Goal: Entertainment & Leisure: Consume media (video, audio)

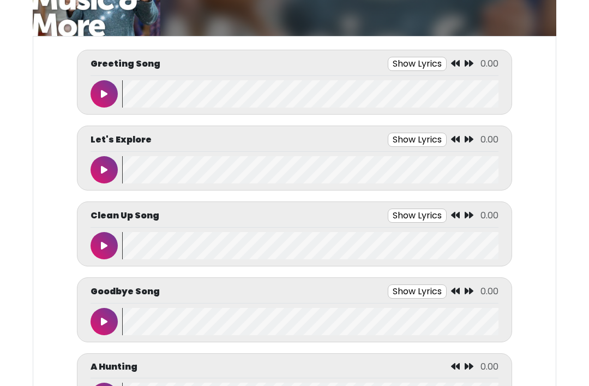
scroll to position [97, 0]
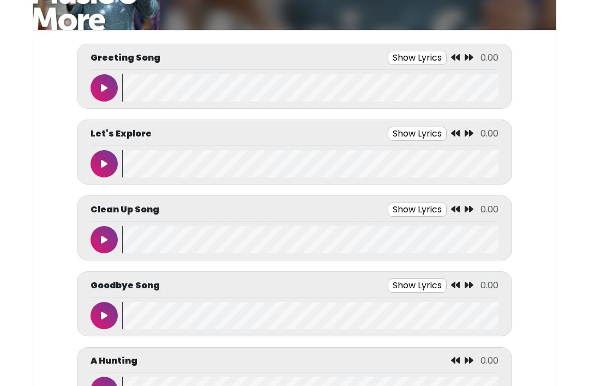
click at [418, 63] on button "Show Lyrics" at bounding box center [417, 58] width 59 height 14
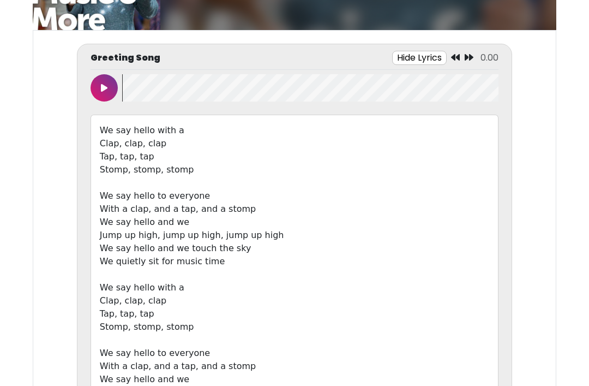
click at [118, 66] on div "Greeting Song Hide Lyrics 0.00" at bounding box center [295, 60] width 408 height 19
click at [106, 81] on button at bounding box center [104, 87] width 27 height 27
click at [583, 194] on body "Music & More By [GEOGRAPHIC_DATA] Music & More By [GEOGRAPHIC_DATA]" at bounding box center [294, 95] width 589 height 386
click at [115, 89] on button at bounding box center [104, 87] width 27 height 27
click at [112, 86] on button at bounding box center [104, 87] width 27 height 27
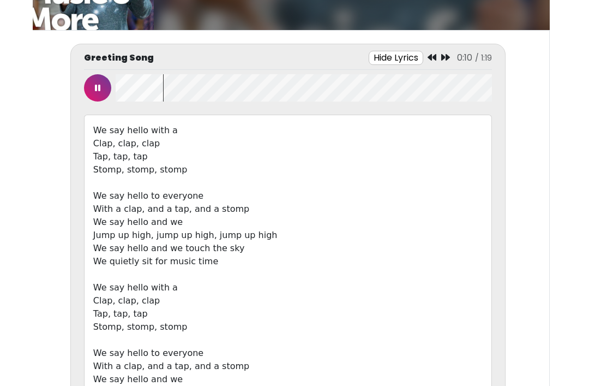
scroll to position [0, 7]
click at [100, 86] on icon at bounding box center [97, 87] width 5 height 9
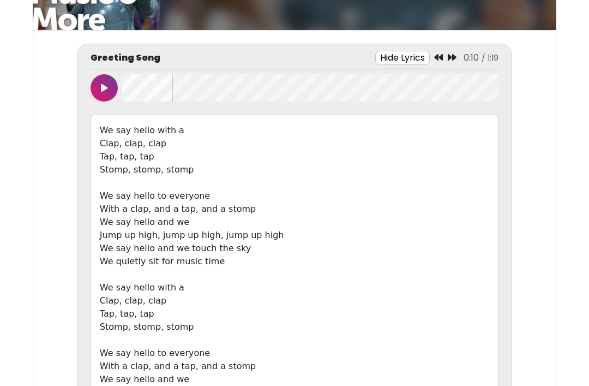
scroll to position [0, 0]
click at [139, 83] on wave at bounding box center [310, 87] width 376 height 27
click at [136, 87] on wave at bounding box center [310, 87] width 376 height 27
click at [117, 85] on button at bounding box center [104, 87] width 27 height 27
click at [114, 82] on button at bounding box center [104, 87] width 27 height 27
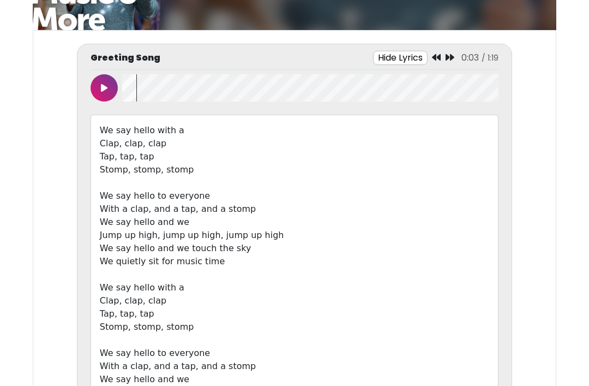
click at [141, 82] on wave at bounding box center [310, 87] width 376 height 27
click at [131, 80] on wave at bounding box center [310, 87] width 376 height 27
click at [98, 89] on button at bounding box center [104, 87] width 27 height 27
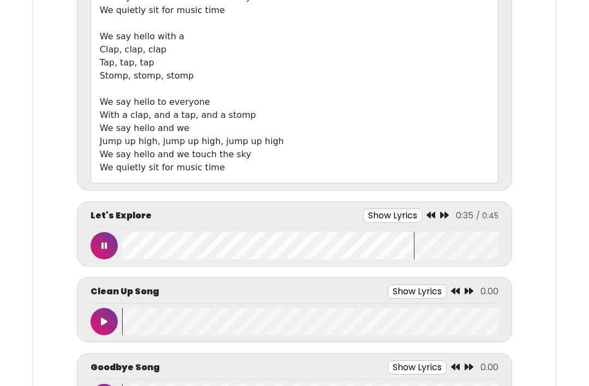
scroll to position [351, 0]
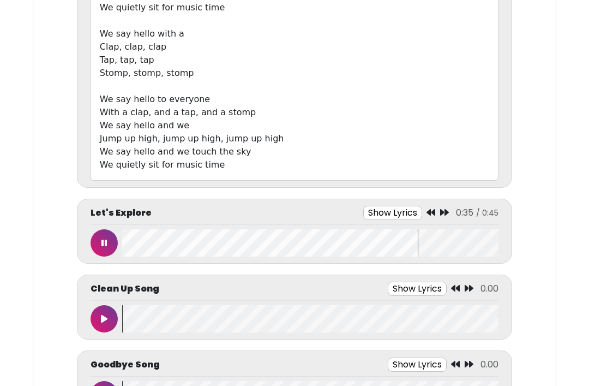
click at [102, 238] on icon at bounding box center [103, 242] width 5 height 9
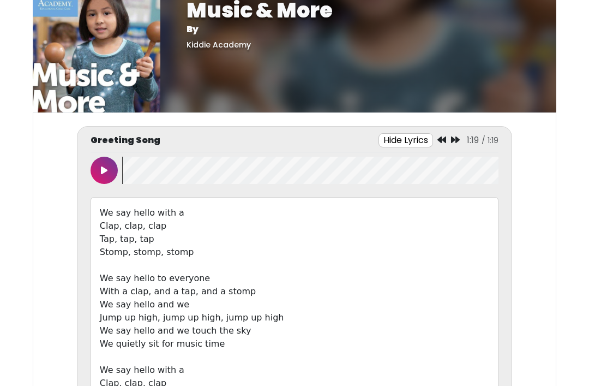
scroll to position [0, 0]
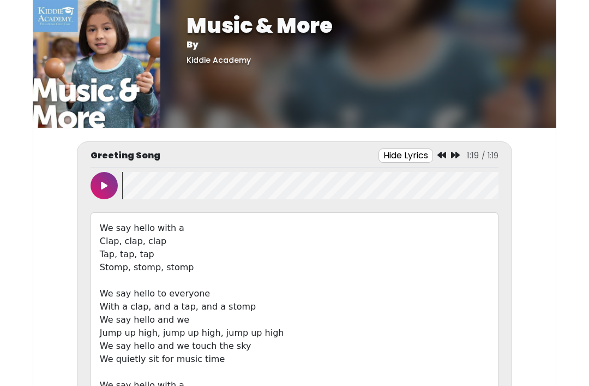
click at [102, 186] on icon at bounding box center [104, 185] width 7 height 9
click at [125, 183] on wave at bounding box center [310, 185] width 376 height 27
click at [141, 183] on wave at bounding box center [310, 185] width 376 height 27
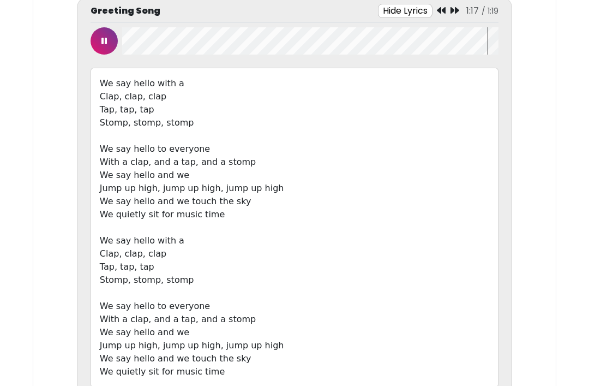
scroll to position [142, 0]
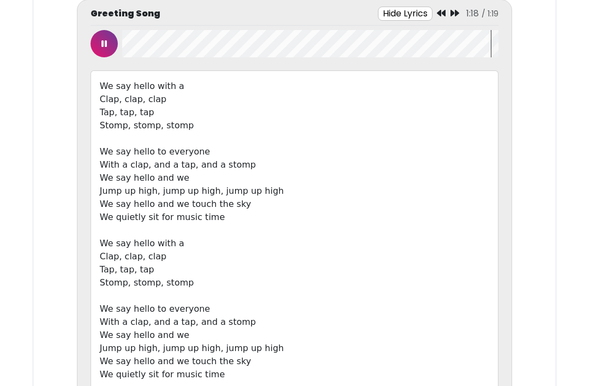
click at [103, 50] on button at bounding box center [104, 43] width 27 height 27
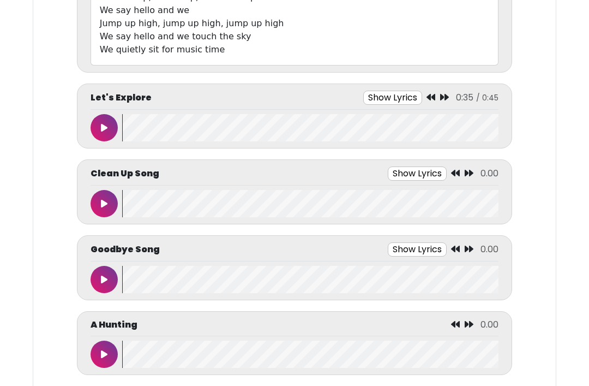
scroll to position [526, 0]
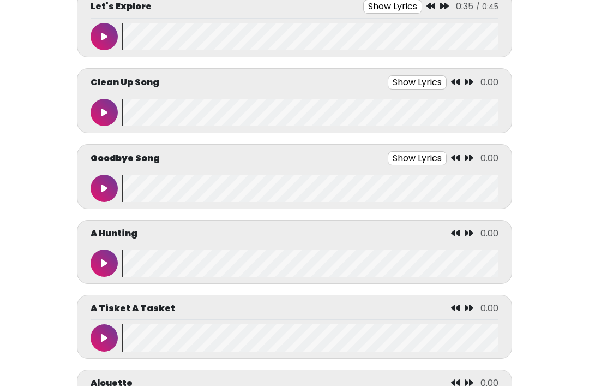
click at [104, 107] on button at bounding box center [104, 112] width 27 height 27
click at [394, 87] on button "Show Lyrics" at bounding box center [397, 82] width 59 height 14
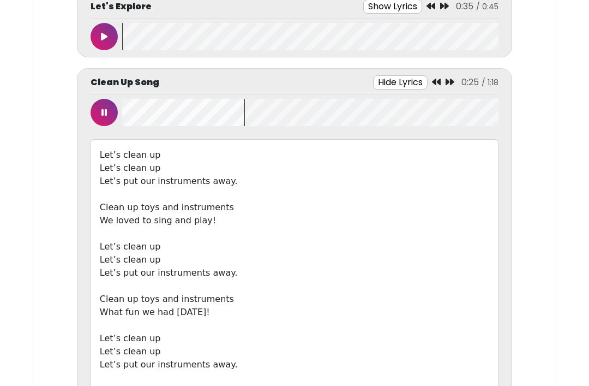
click at [111, 112] on button at bounding box center [104, 112] width 27 height 27
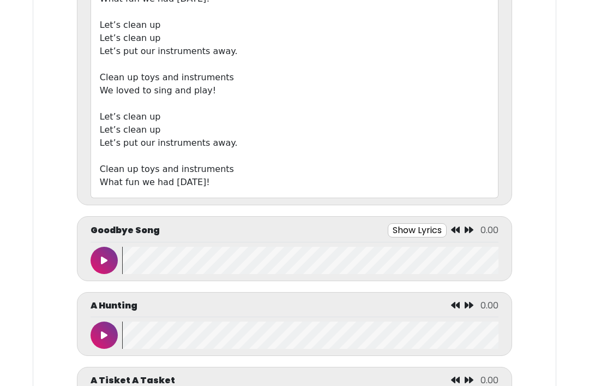
scroll to position [873, 0]
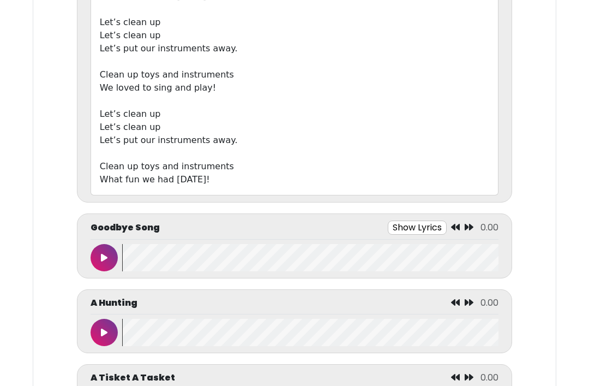
click at [104, 259] on icon at bounding box center [104, 258] width 7 height 9
click at [386, 232] on button "Show Lyrics" at bounding box center [392, 227] width 59 height 14
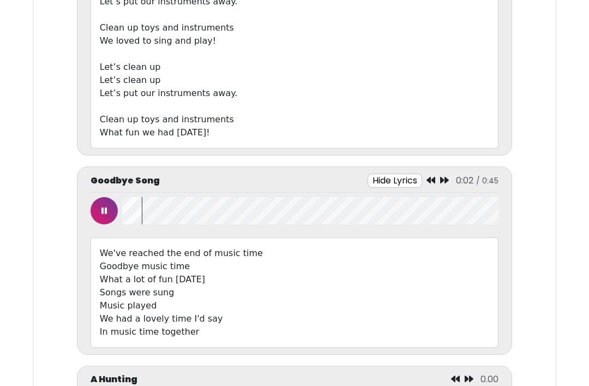
scroll to position [923, 0]
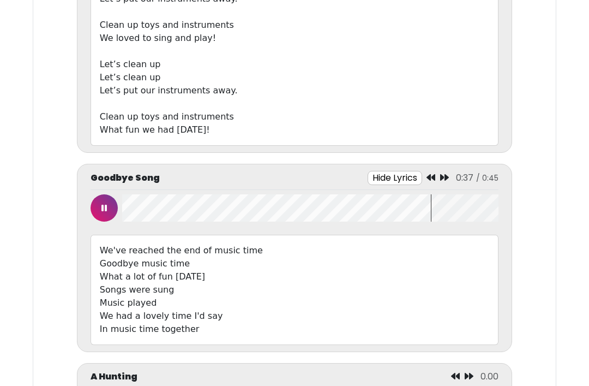
click at [110, 216] on button at bounding box center [104, 207] width 27 height 27
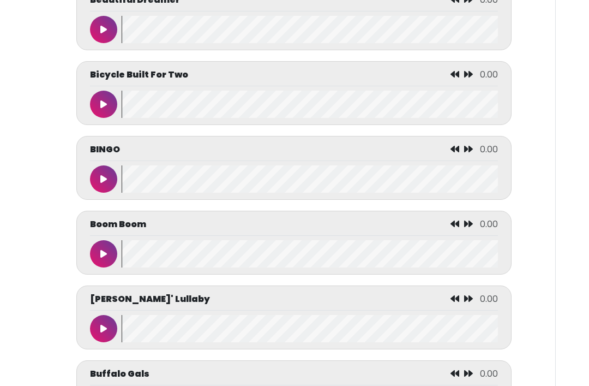
scroll to position [1929, 0]
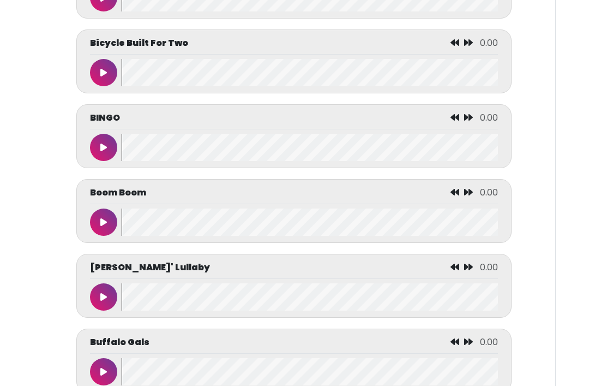
click at [108, 153] on button at bounding box center [103, 147] width 27 height 27
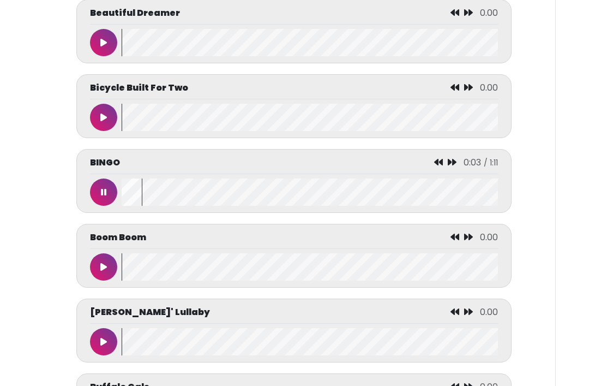
scroll to position [1873, 0]
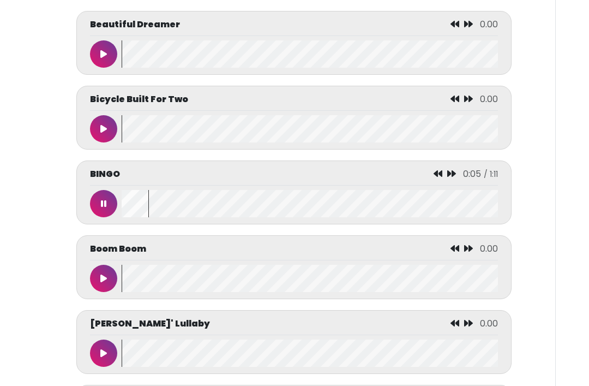
click at [442, 177] on icon at bounding box center [438, 173] width 9 height 9
click at [106, 214] on button at bounding box center [103, 203] width 27 height 27
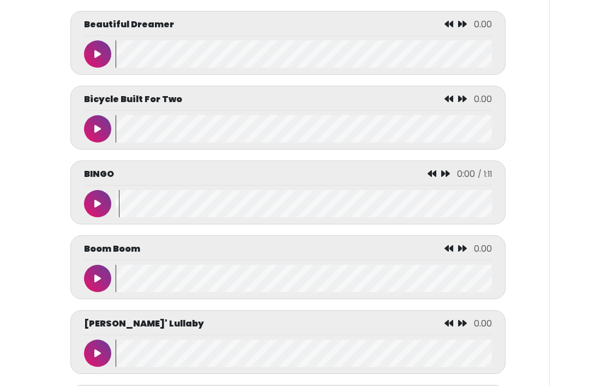
scroll to position [0, 7]
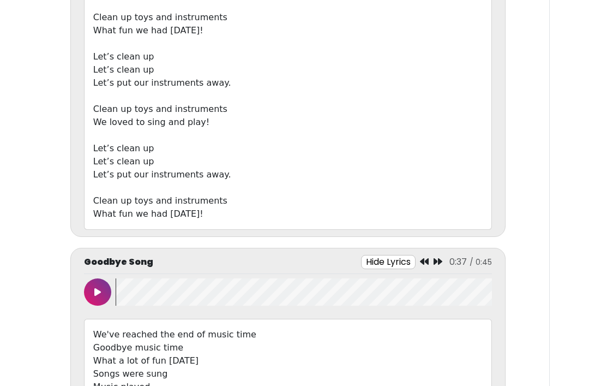
click at [380, 263] on button "Hide Lyrics" at bounding box center [388, 262] width 55 height 14
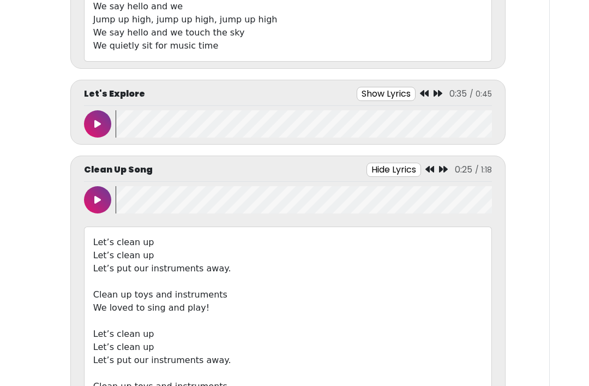
scroll to position [470, 0]
click at [397, 168] on button "Hide Lyrics" at bounding box center [394, 170] width 55 height 14
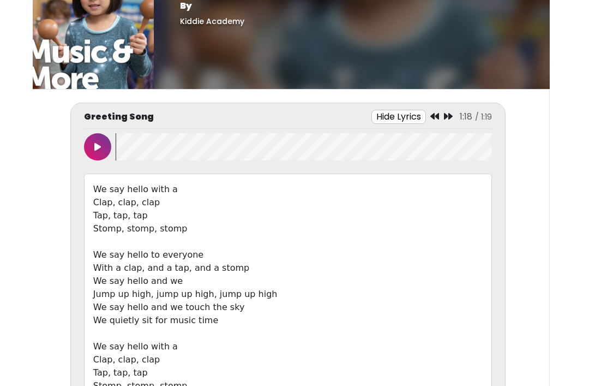
scroll to position [0, 0]
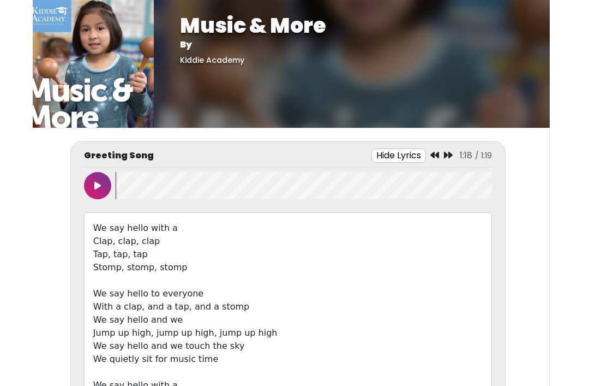
click at [403, 154] on button "Hide Lyrics" at bounding box center [399, 155] width 55 height 14
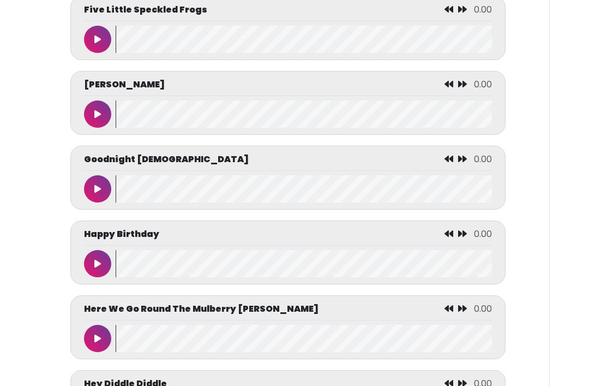
scroll to position [2018, 0]
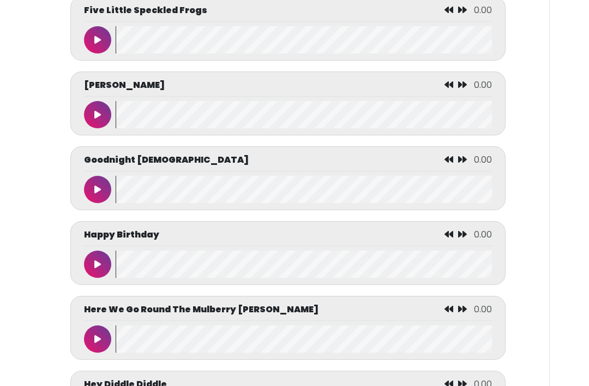
click at [89, 278] on button at bounding box center [97, 263] width 27 height 27
click at [124, 241] on p "Happy Birthday" at bounding box center [121, 234] width 75 height 13
click at [182, 277] on wave at bounding box center [304, 263] width 376 height 27
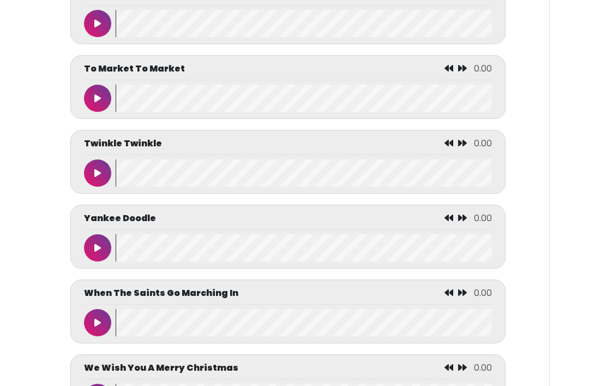
scroll to position [5208, 0]
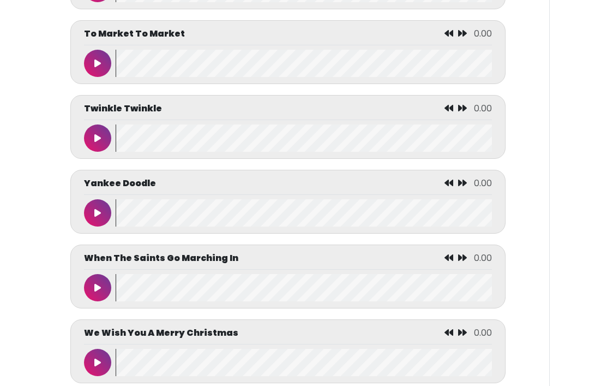
click at [104, 152] on button at bounding box center [97, 137] width 27 height 27
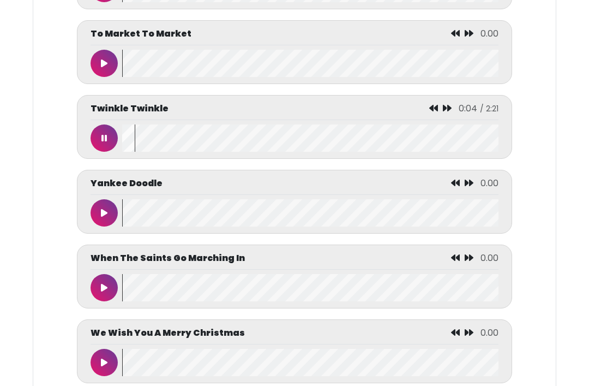
scroll to position [0, 0]
click at [193, 152] on wave at bounding box center [310, 137] width 376 height 27
click at [109, 152] on button at bounding box center [104, 137] width 27 height 27
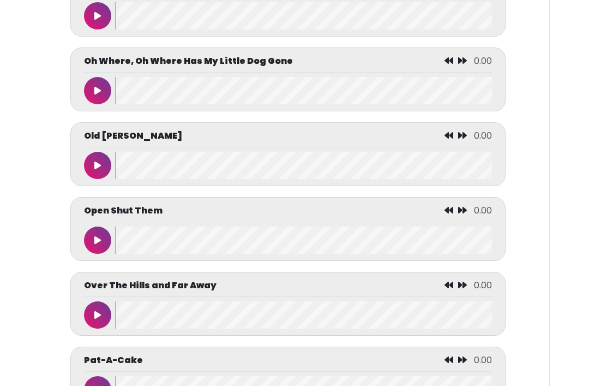
scroll to position [0, 7]
click at [101, 179] on button at bounding box center [97, 165] width 27 height 27
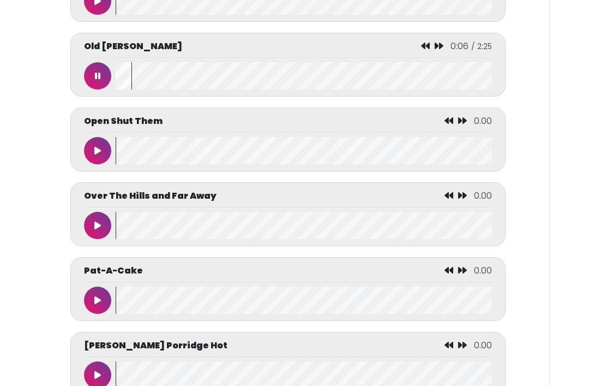
scroll to position [3925, 0]
click at [109, 89] on button at bounding box center [97, 75] width 27 height 27
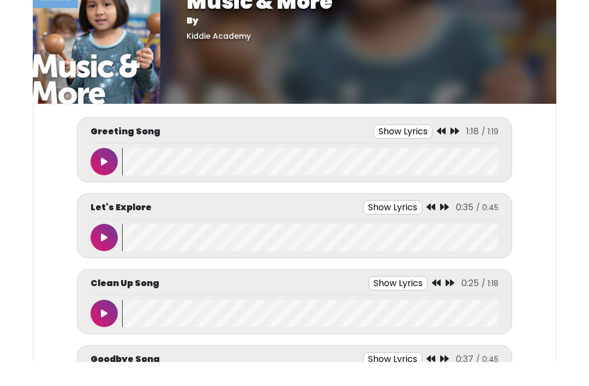
scroll to position [24, 0]
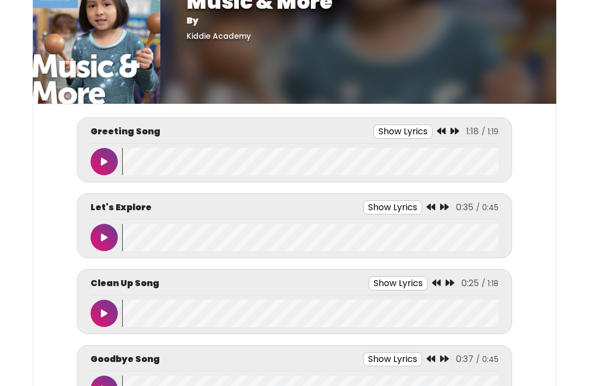
click at [106, 161] on icon at bounding box center [104, 161] width 7 height 9
click at [405, 131] on button "Show Lyrics" at bounding box center [397, 131] width 59 height 14
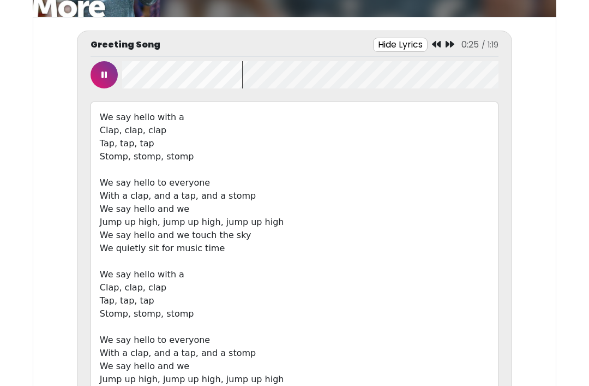
scroll to position [0, 0]
click at [148, 71] on wave at bounding box center [310, 74] width 376 height 27
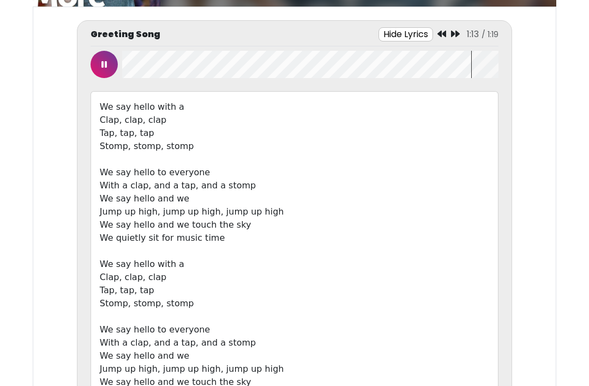
scroll to position [122, 0]
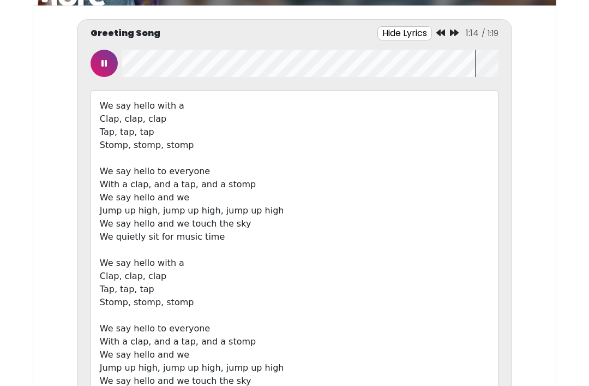
click at [110, 65] on button at bounding box center [104, 63] width 27 height 27
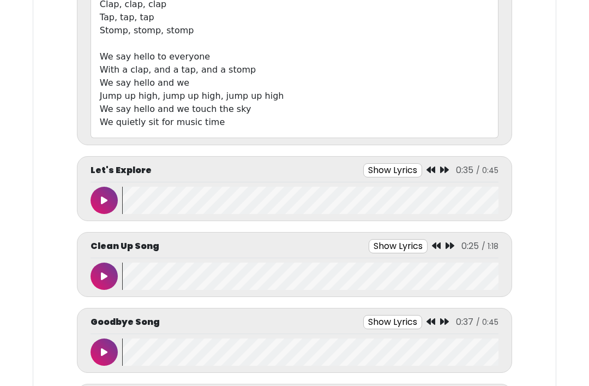
scroll to position [394, 0]
click at [398, 170] on button "Show Lyrics" at bounding box center [392, 170] width 59 height 14
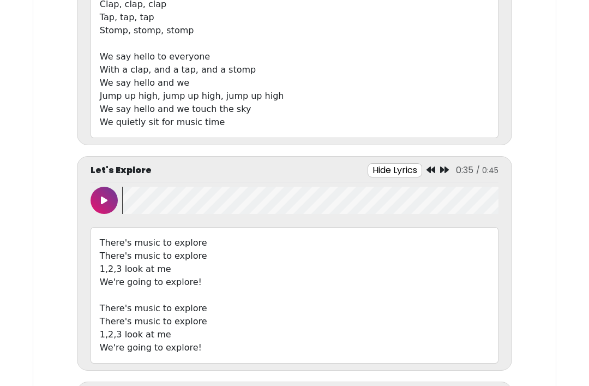
click at [99, 204] on button at bounding box center [104, 200] width 27 height 27
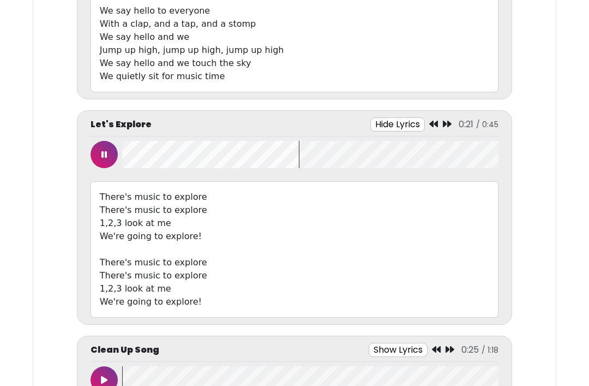
scroll to position [451, 0]
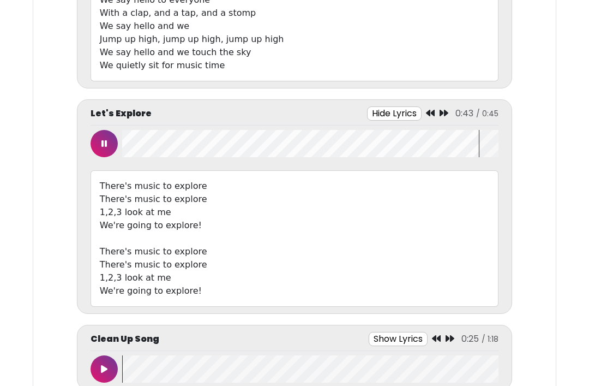
click at [106, 139] on icon at bounding box center [103, 143] width 5 height 9
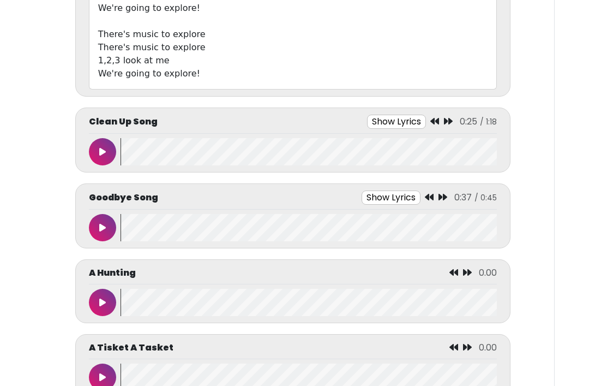
scroll to position [667, 0]
click at [103, 147] on button at bounding box center [102, 152] width 27 height 27
click at [406, 117] on button "Show Lyrics" at bounding box center [396, 122] width 59 height 14
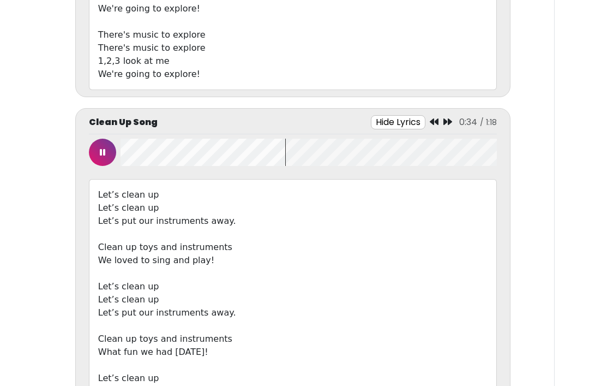
click at [108, 149] on button at bounding box center [102, 152] width 27 height 27
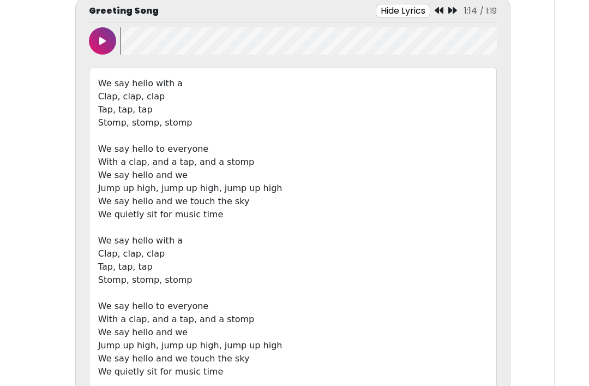
scroll to position [143, 0]
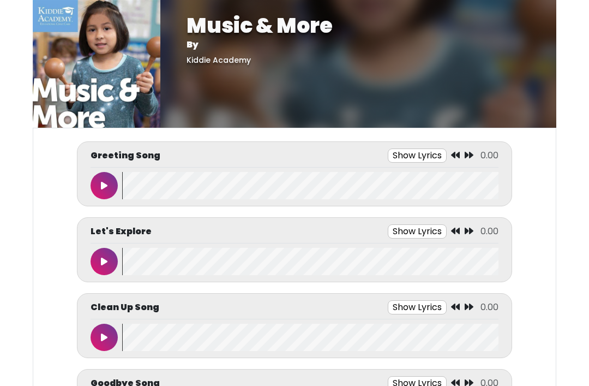
click at [421, 154] on button "Show Lyrics" at bounding box center [417, 155] width 59 height 14
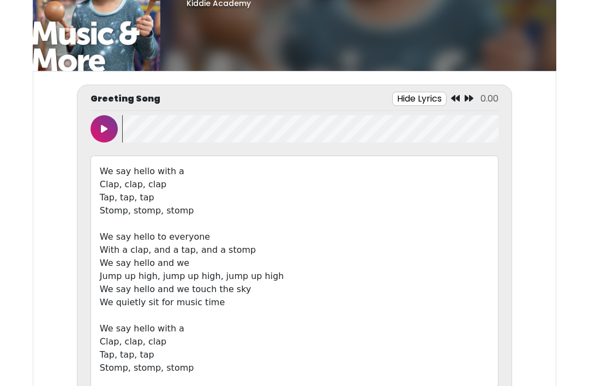
scroll to position [56, 0]
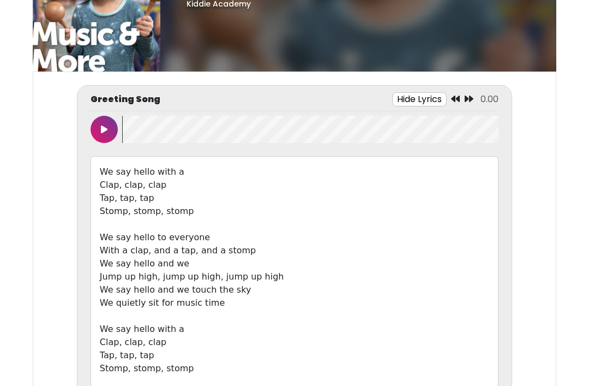
click at [104, 131] on icon at bounding box center [104, 129] width 7 height 9
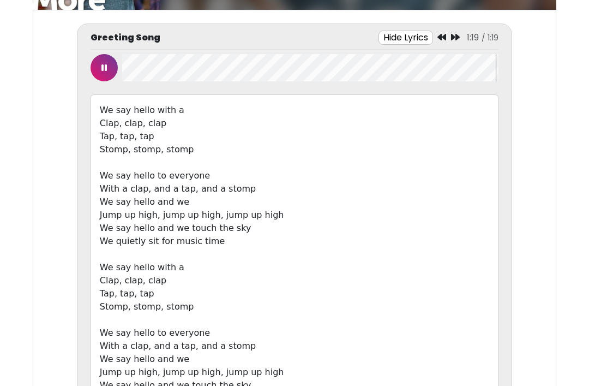
scroll to position [117, 0]
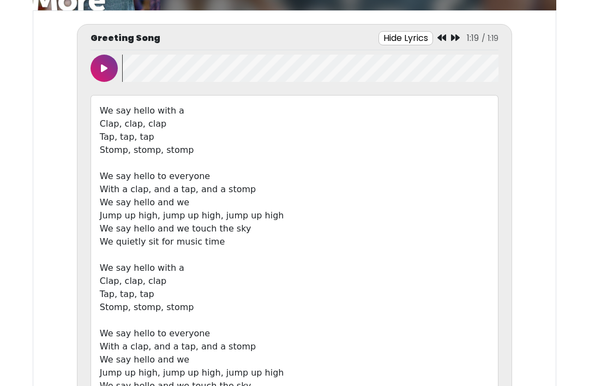
click at [99, 69] on button at bounding box center [104, 68] width 27 height 27
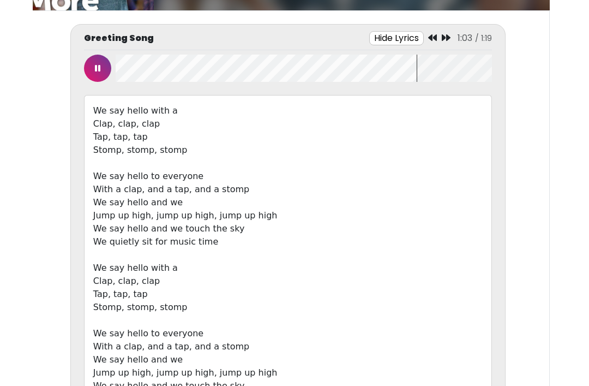
scroll to position [0, 7]
click at [144, 55] on wave at bounding box center [304, 68] width 376 height 27
click at [102, 69] on button at bounding box center [97, 68] width 27 height 27
click at [95, 67] on icon at bounding box center [97, 68] width 7 height 9
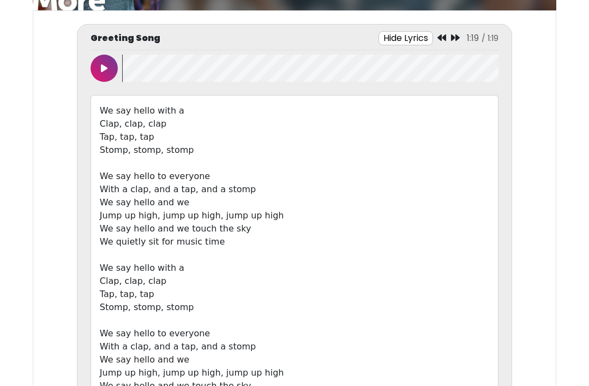
scroll to position [0, 0]
click at [107, 51] on div "Greeting Song Hide Lyrics 1:19 / 1:19 Clap, clap, clap Tap, tap, tap" at bounding box center [295, 223] width 408 height 384
click at [107, 71] on icon at bounding box center [104, 68] width 7 height 9
click at [105, 64] on icon at bounding box center [103, 68] width 5 height 9
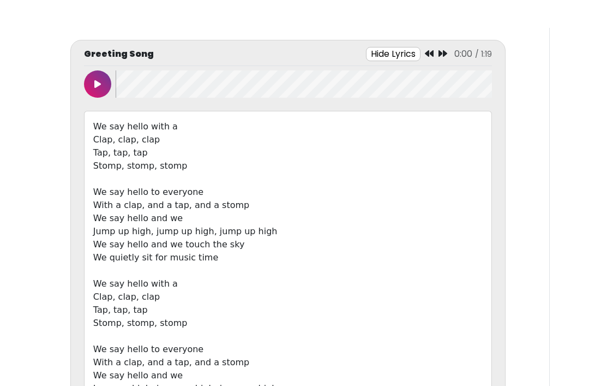
scroll to position [101, 0]
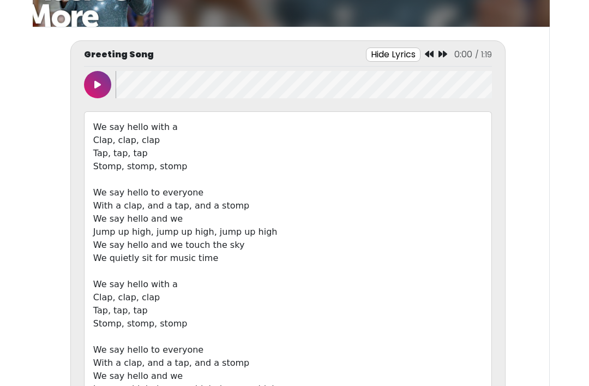
click at [99, 84] on icon at bounding box center [97, 84] width 7 height 9
click at [100, 91] on button at bounding box center [97, 84] width 27 height 27
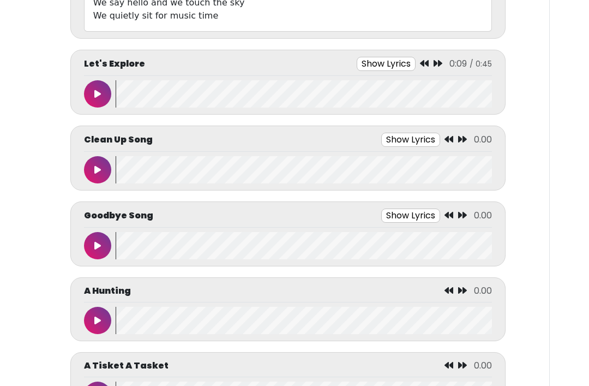
scroll to position [500, 0]
click at [99, 250] on button at bounding box center [97, 245] width 27 height 27
click at [396, 212] on button "Show Lyrics" at bounding box center [388, 215] width 59 height 14
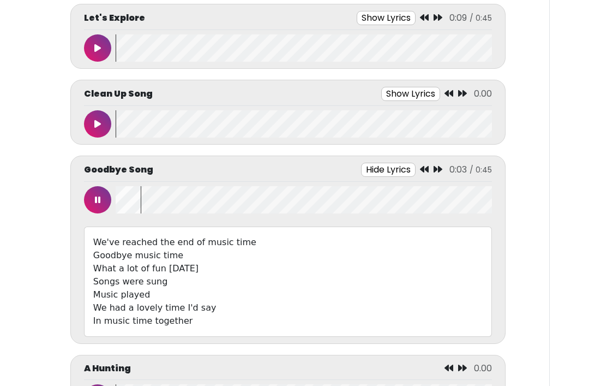
scroll to position [552, 0]
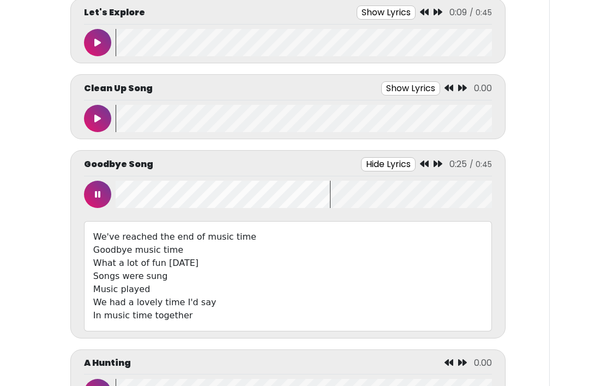
click at [101, 191] on button at bounding box center [97, 194] width 27 height 27
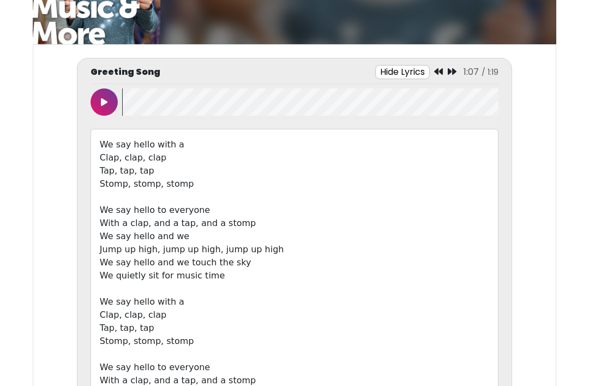
scroll to position [85, 0]
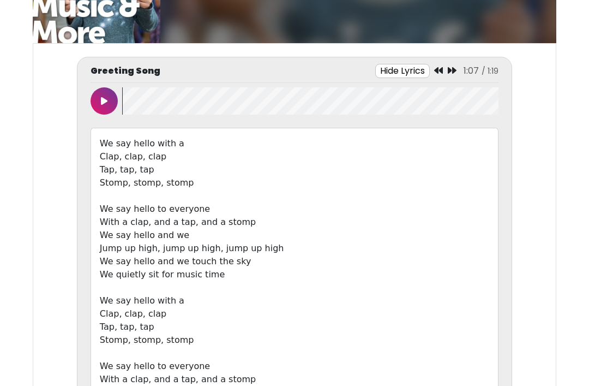
click at [106, 100] on icon at bounding box center [104, 101] width 7 height 9
click at [141, 99] on wave at bounding box center [310, 100] width 376 height 27
click at [106, 98] on icon at bounding box center [103, 101] width 5 height 9
click at [106, 99] on icon at bounding box center [104, 101] width 7 height 9
click at [144, 124] on div "Greeting Song Hide Lyrics 0:17 / 1:19 Clap, clap, clap Tap, tap, tap" at bounding box center [295, 256] width 408 height 384
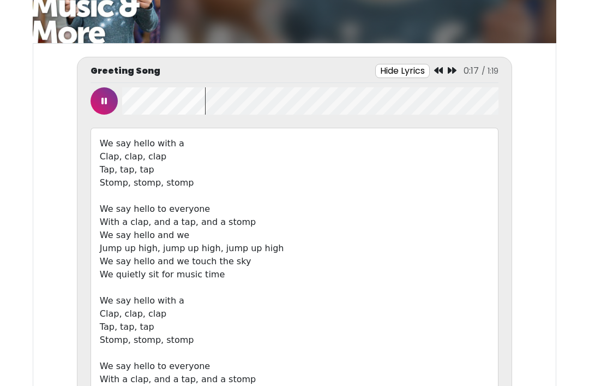
click at [141, 104] on wave at bounding box center [310, 100] width 376 height 27
click at [94, 82] on div "Greeting Song Hide Lyrics 1:19 / 1:19" at bounding box center [295, 73] width 408 height 19
click at [109, 92] on button at bounding box center [104, 100] width 27 height 27
click at [114, 93] on button at bounding box center [104, 100] width 27 height 27
